Goal: Information Seeking & Learning: Learn about a topic

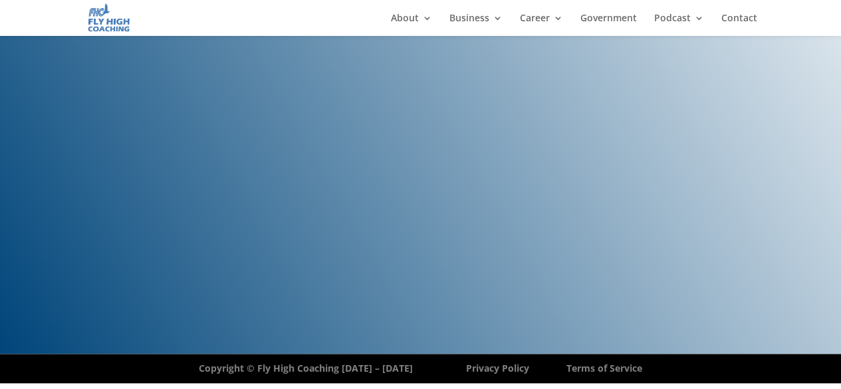
scroll to position [3294, 0]
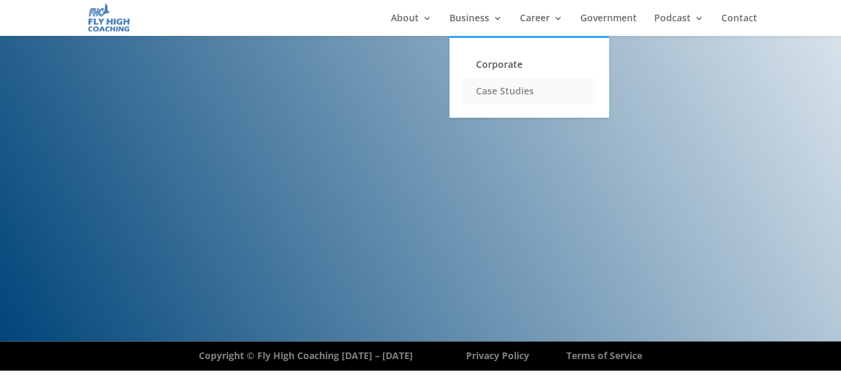
click at [497, 87] on link "Case Studies" at bounding box center [529, 91] width 133 height 27
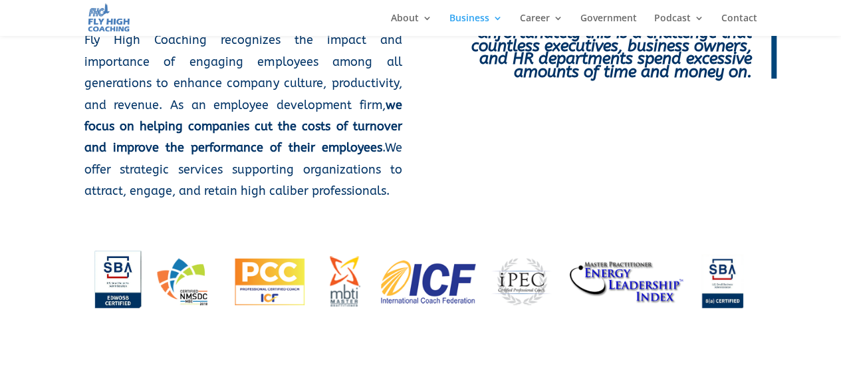
scroll to position [399, 0]
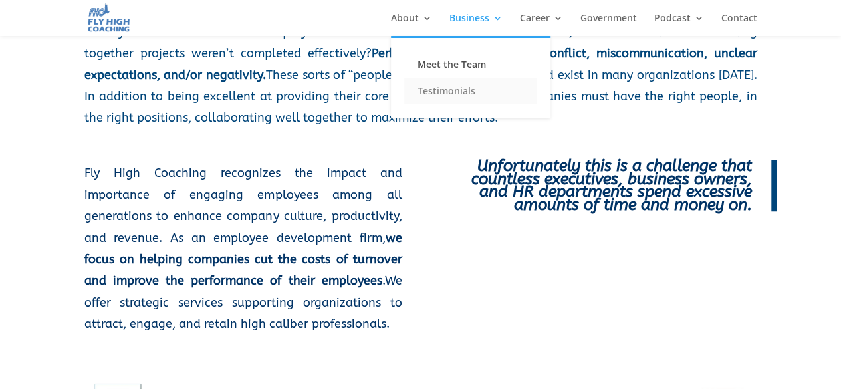
click at [429, 94] on link "Testimonials" at bounding box center [470, 91] width 133 height 27
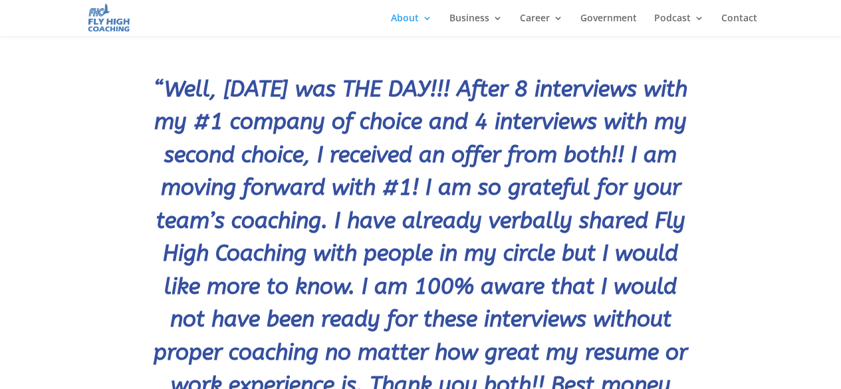
scroll to position [864, 0]
